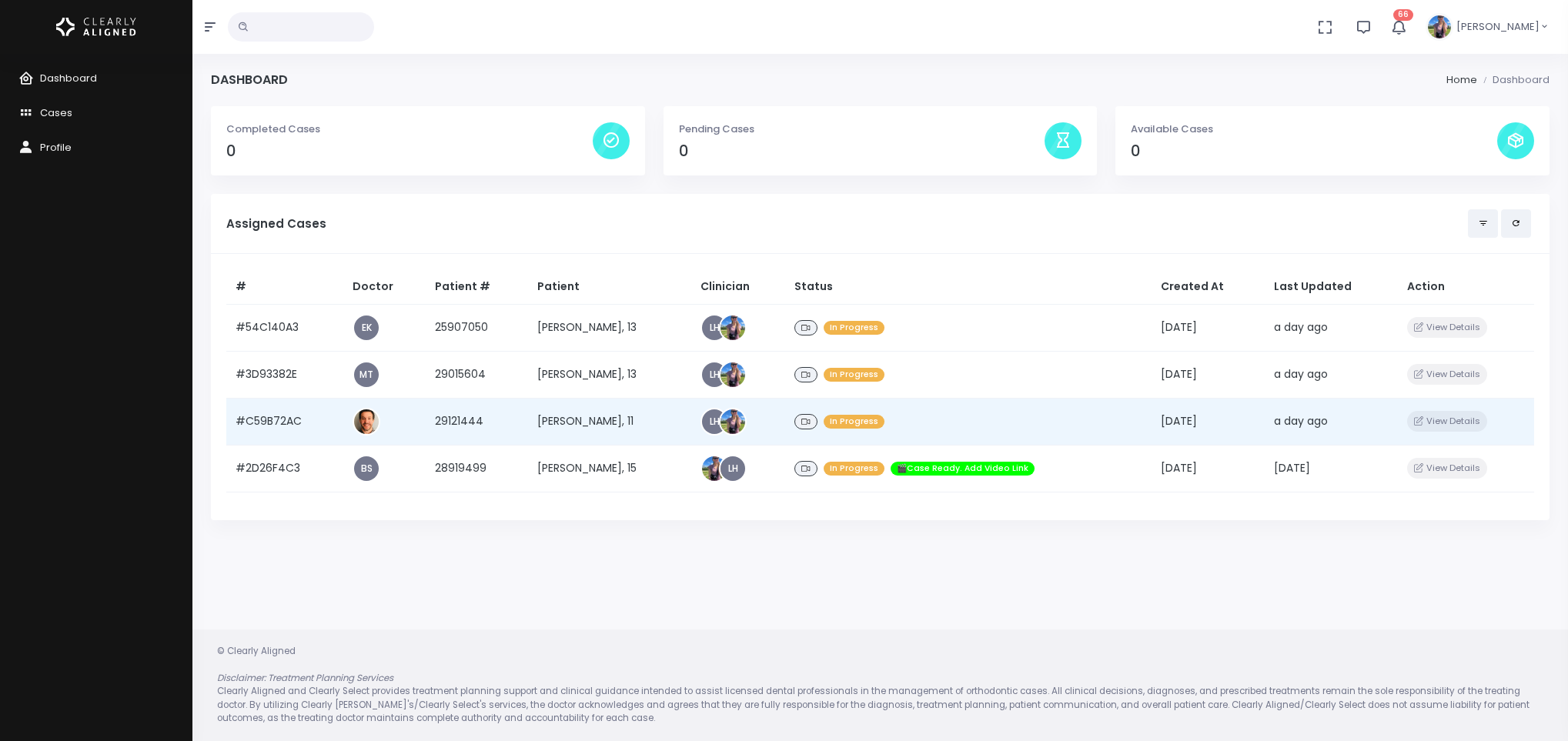
click at [565, 418] on td "[PERSON_NAME], 11" at bounding box center [610, 421] width 163 height 47
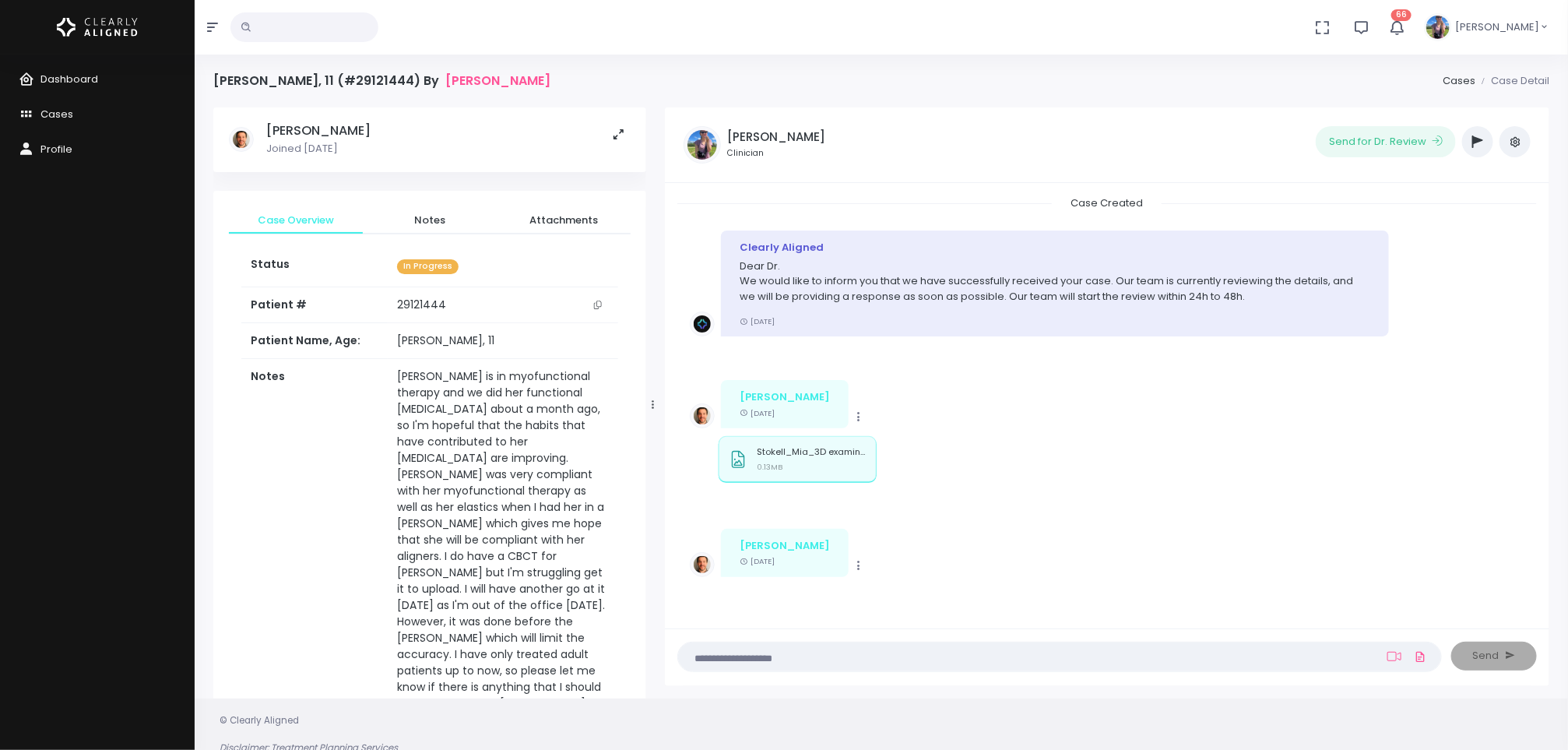
scroll to position [330, 0]
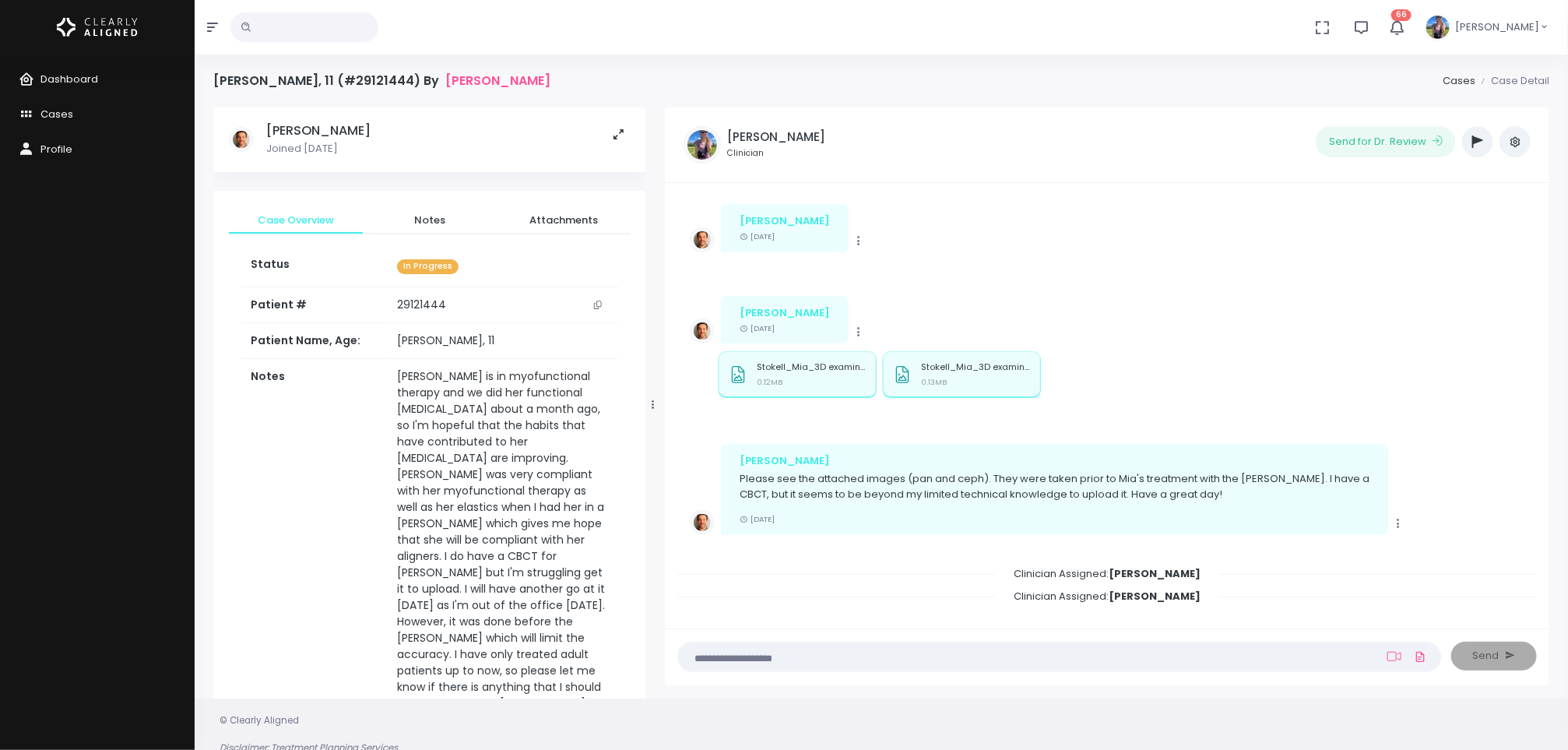
click at [470, 312] on td "29121444" at bounding box center [503, 305] width 231 height 36
click at [599, 306] on icon "scrollable content" at bounding box center [598, 305] width 8 height 9
click at [82, 78] on span "Dashboard" at bounding box center [70, 79] width 58 height 15
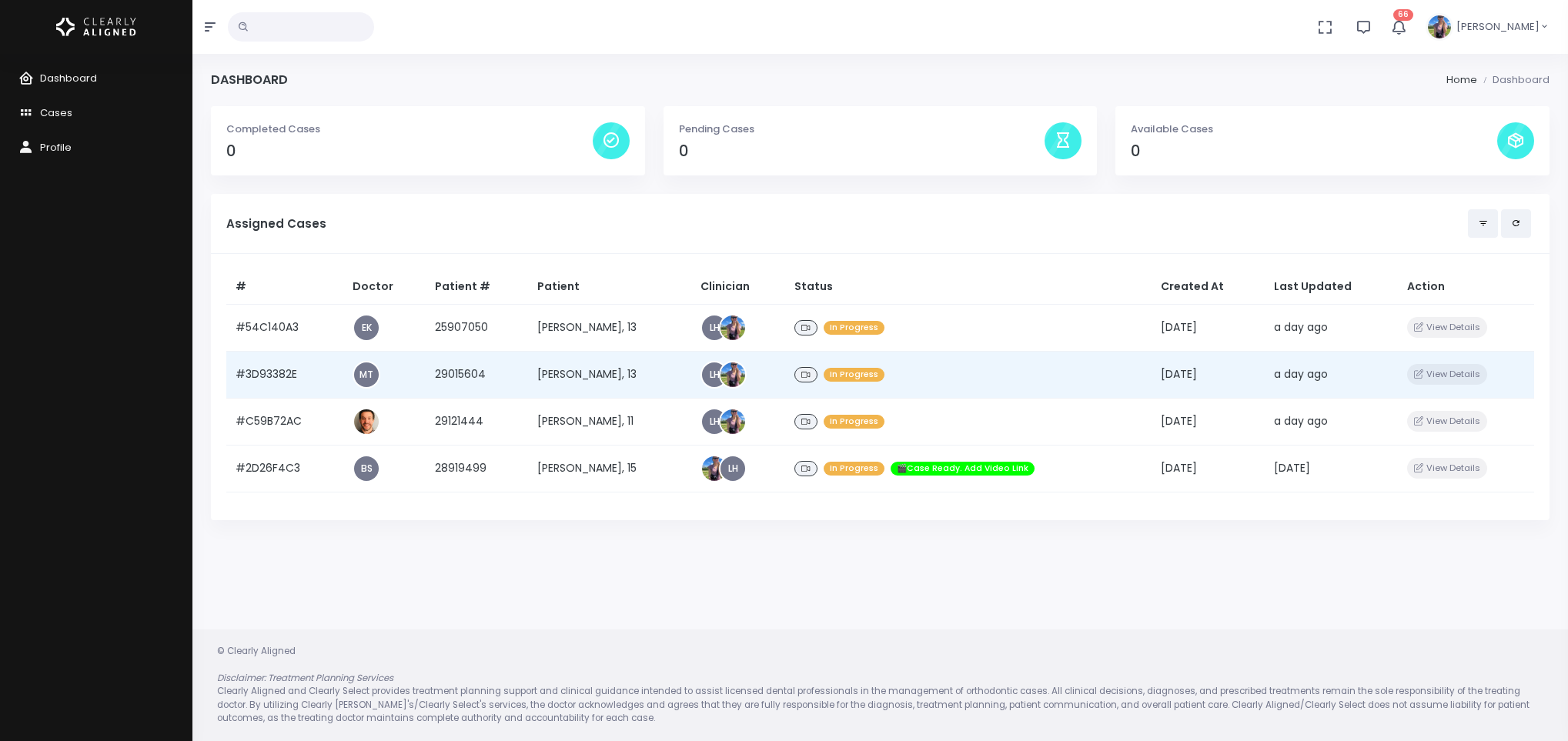
click at [566, 370] on td "[PERSON_NAME], 13" at bounding box center [610, 374] width 163 height 47
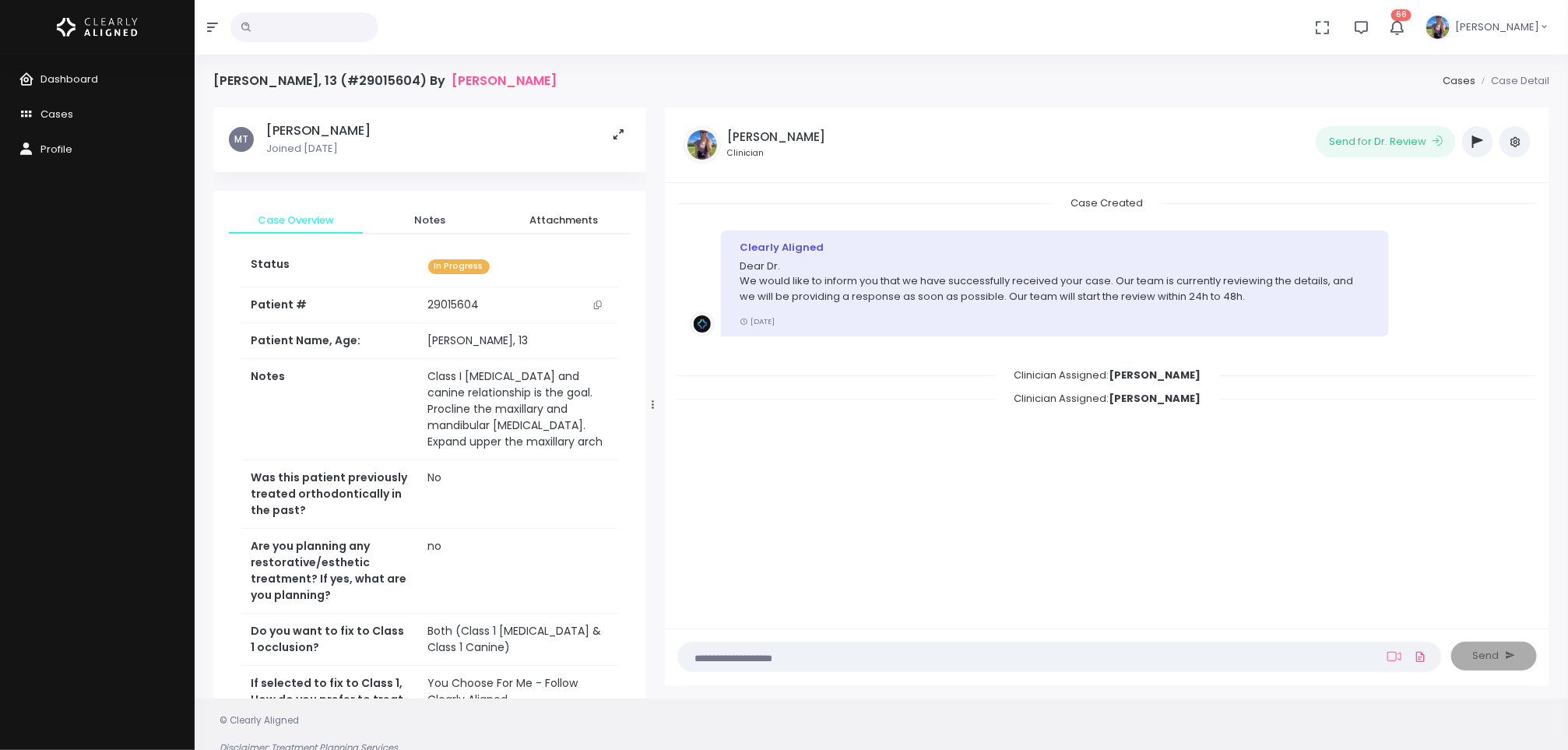
click at [595, 309] on button "scrollable content" at bounding box center [598, 305] width 22 height 16
click at [70, 73] on span "Dashboard" at bounding box center [70, 79] width 58 height 15
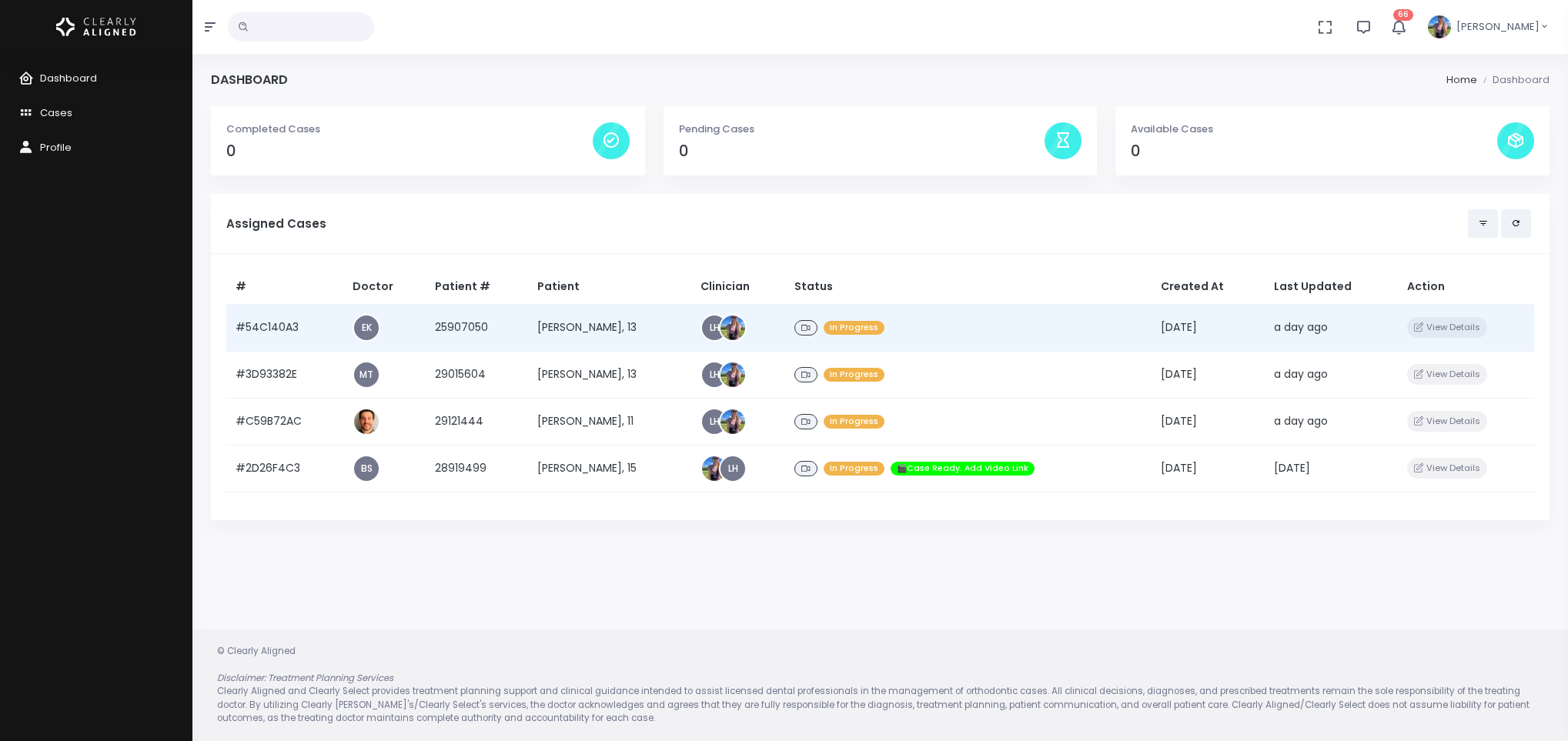
click at [563, 329] on td "[PERSON_NAME], 13" at bounding box center [610, 327] width 163 height 47
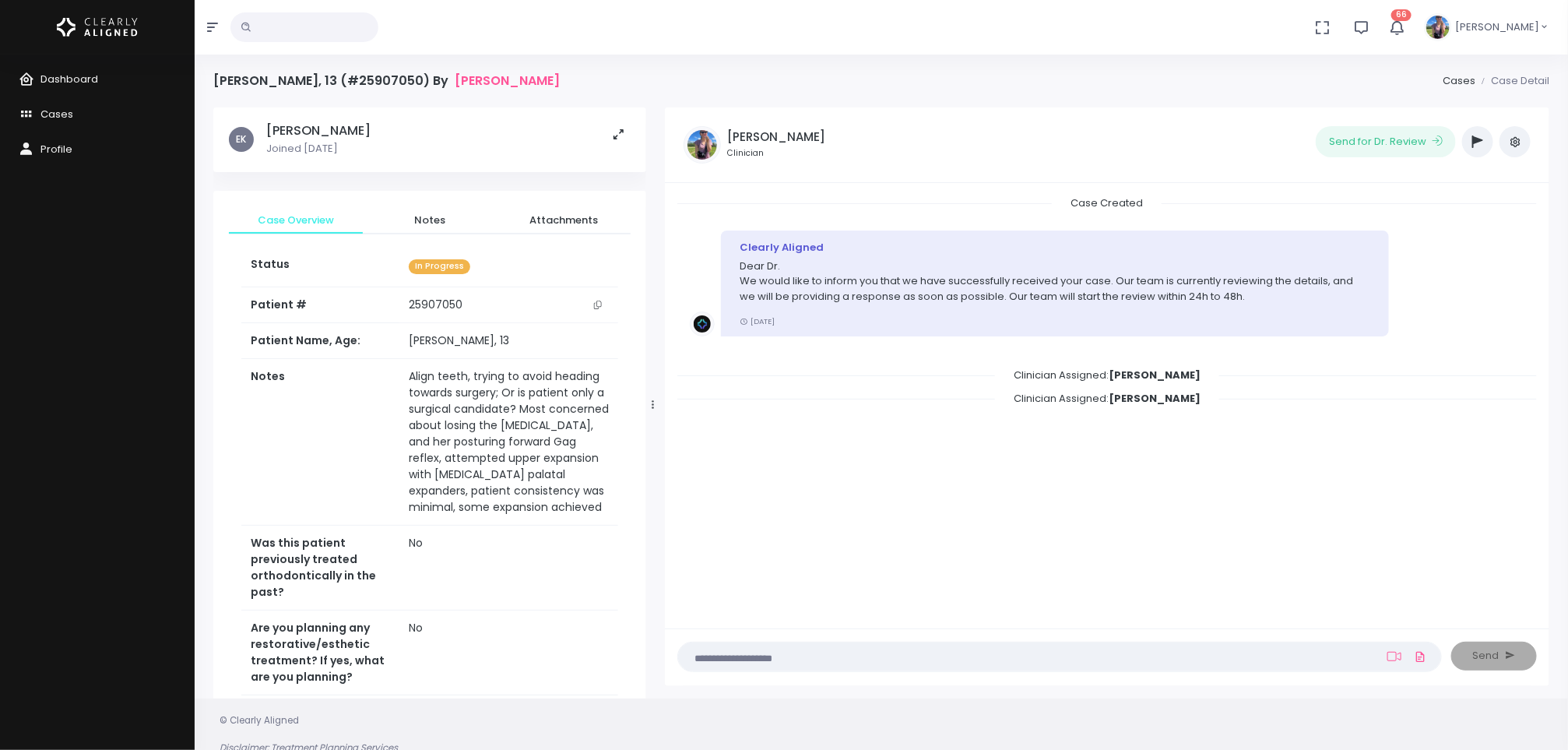
click at [598, 308] on icon "scrollable content" at bounding box center [598, 305] width 8 height 9
